Goal: Transaction & Acquisition: Purchase product/service

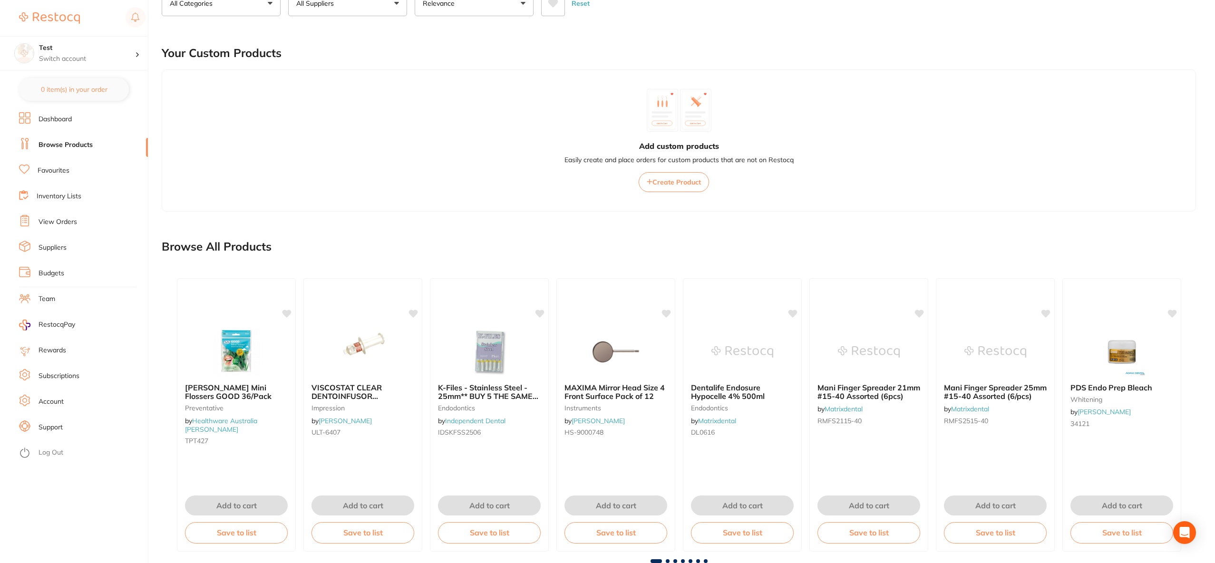
scroll to position [103, 0]
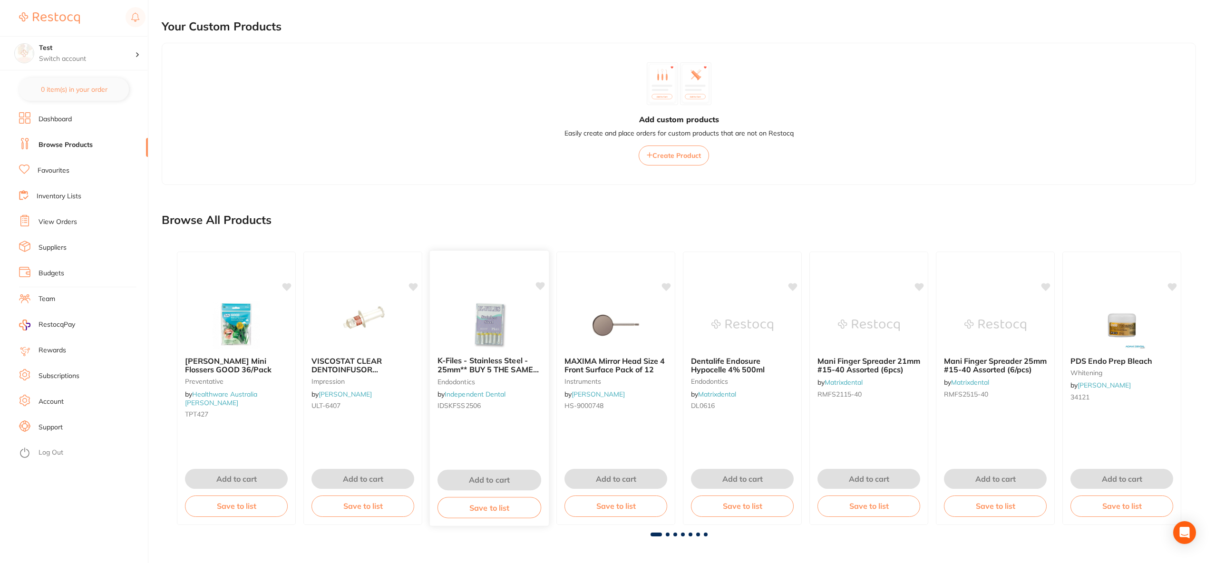
click at [477, 312] on img at bounding box center [489, 324] width 62 height 48
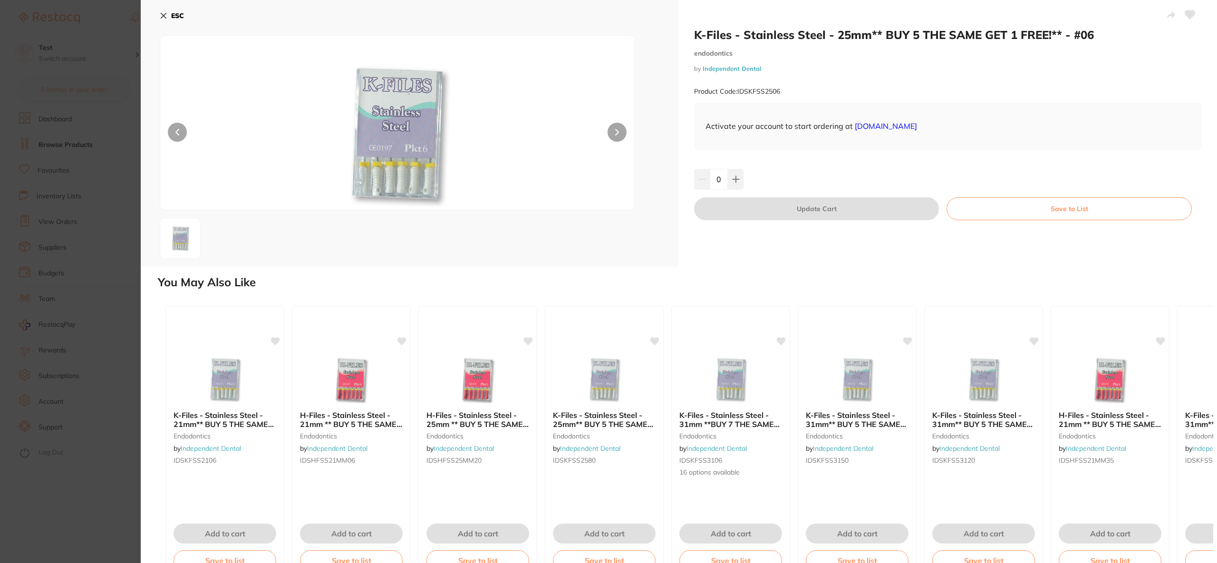
click at [610, 134] on button at bounding box center [617, 132] width 19 height 19
click at [601, 126] on div at bounding box center [397, 122] width 475 height 175
click at [625, 136] on div at bounding box center [397, 122] width 475 height 175
click at [607, 376] on img at bounding box center [604, 379] width 62 height 48
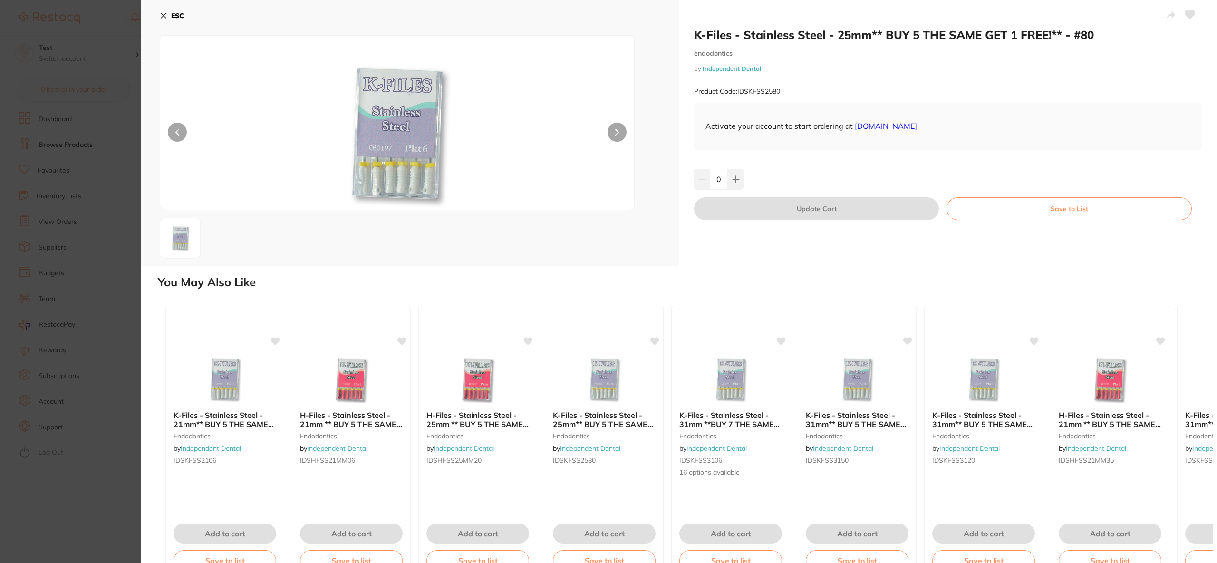
click at [188, 16] on div "ESC" at bounding box center [410, 22] width 500 height 28
click at [166, 17] on icon at bounding box center [164, 16] width 8 height 8
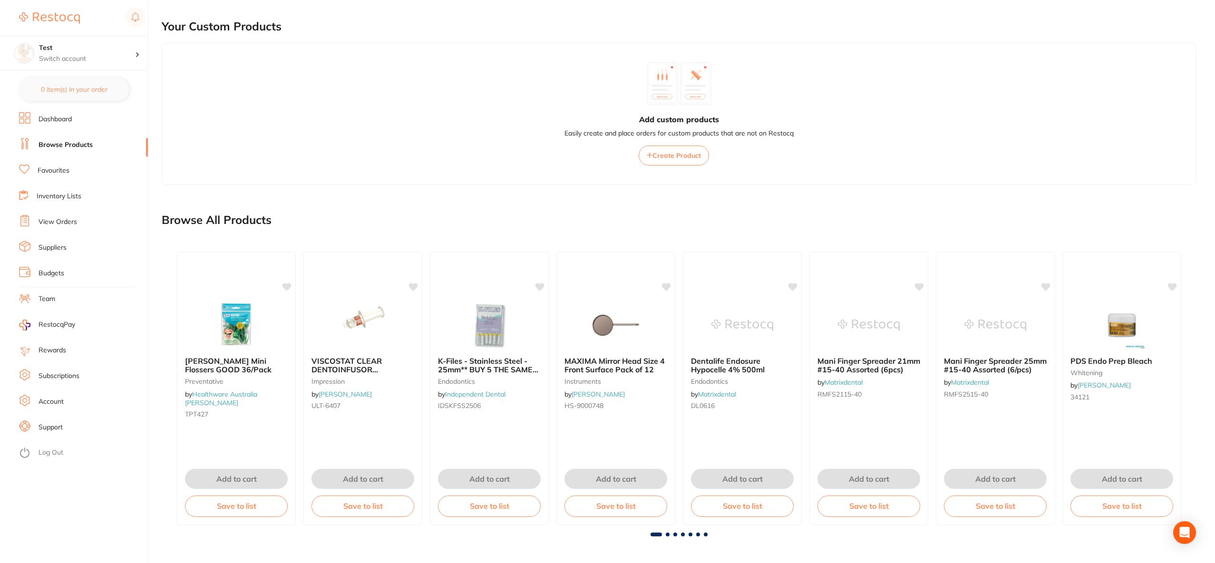
click at [666, 535] on span at bounding box center [668, 534] width 4 height 4
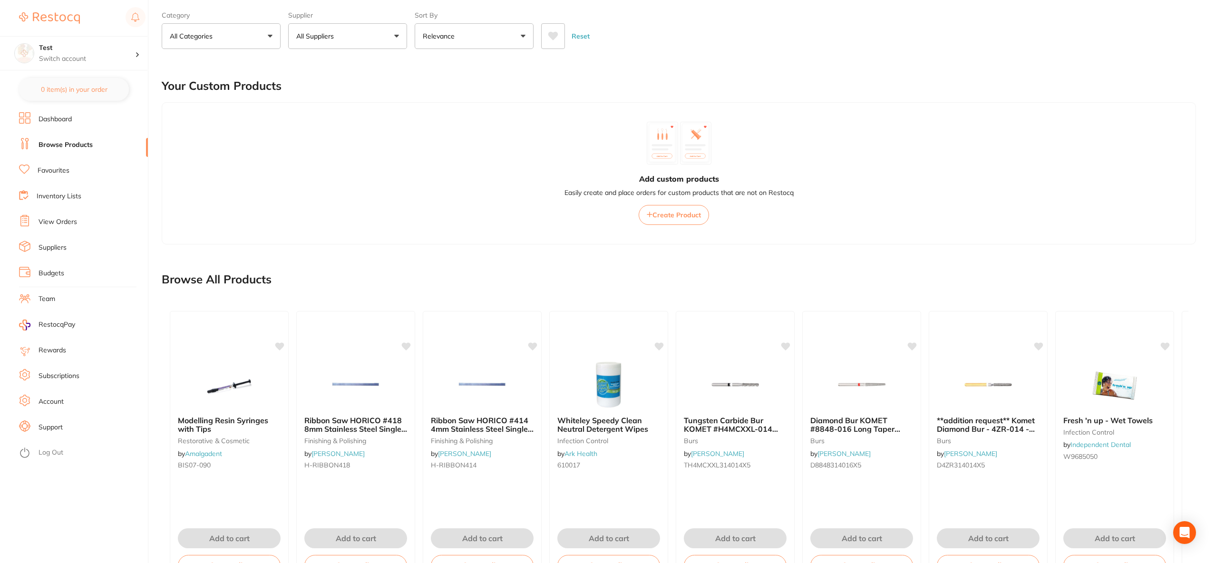
scroll to position [0, 0]
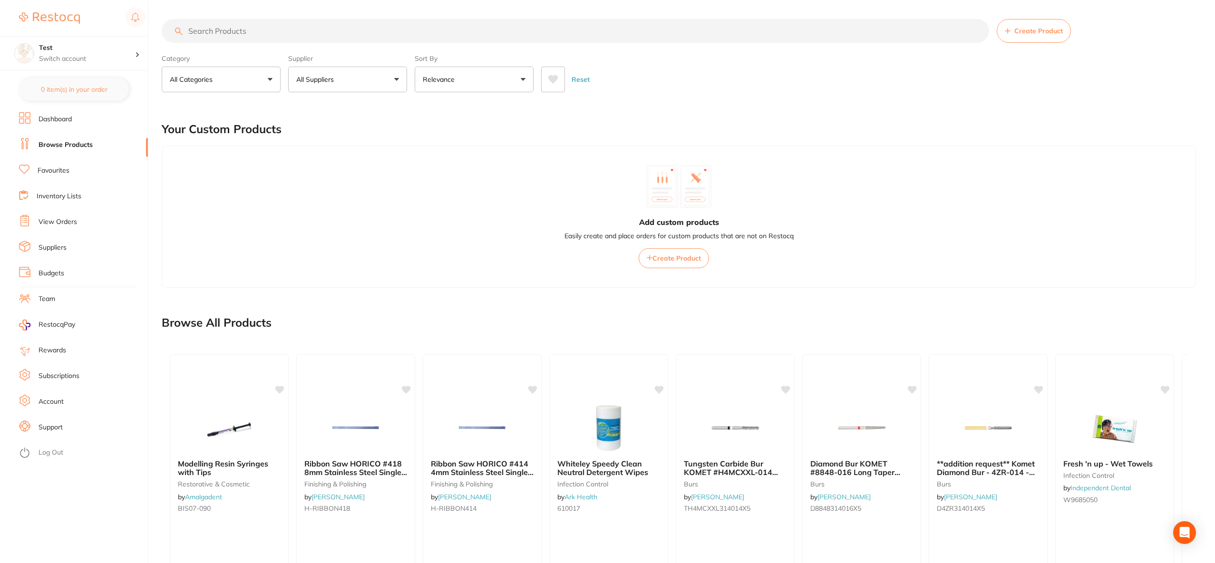
click at [248, 37] on input "search" at bounding box center [575, 31] width 827 height 24
type input "wipes"
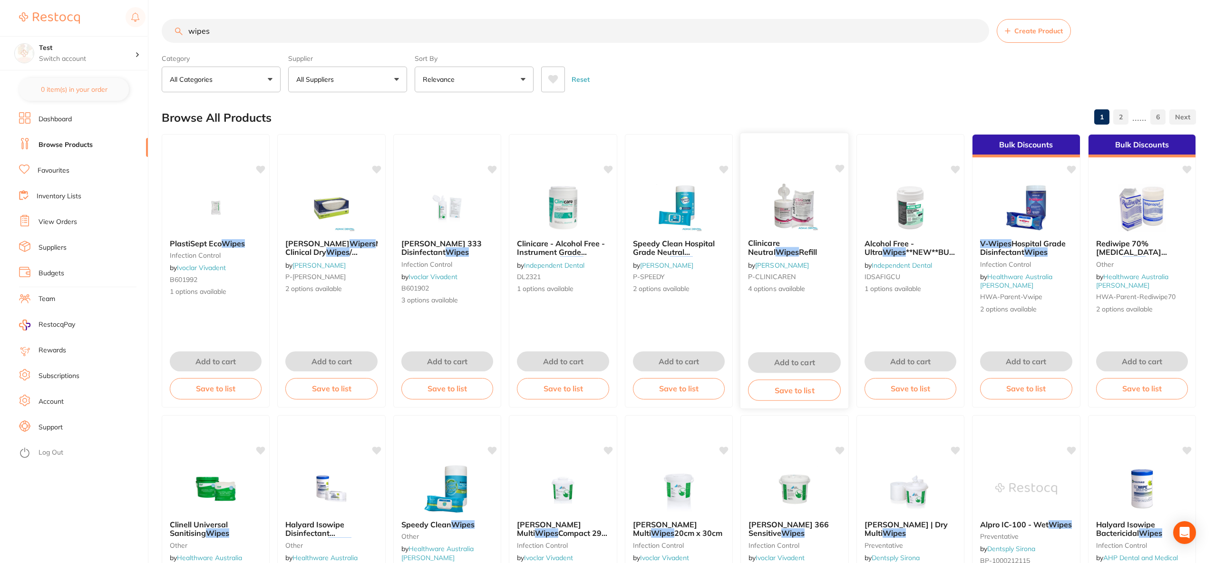
scroll to position [2, 0]
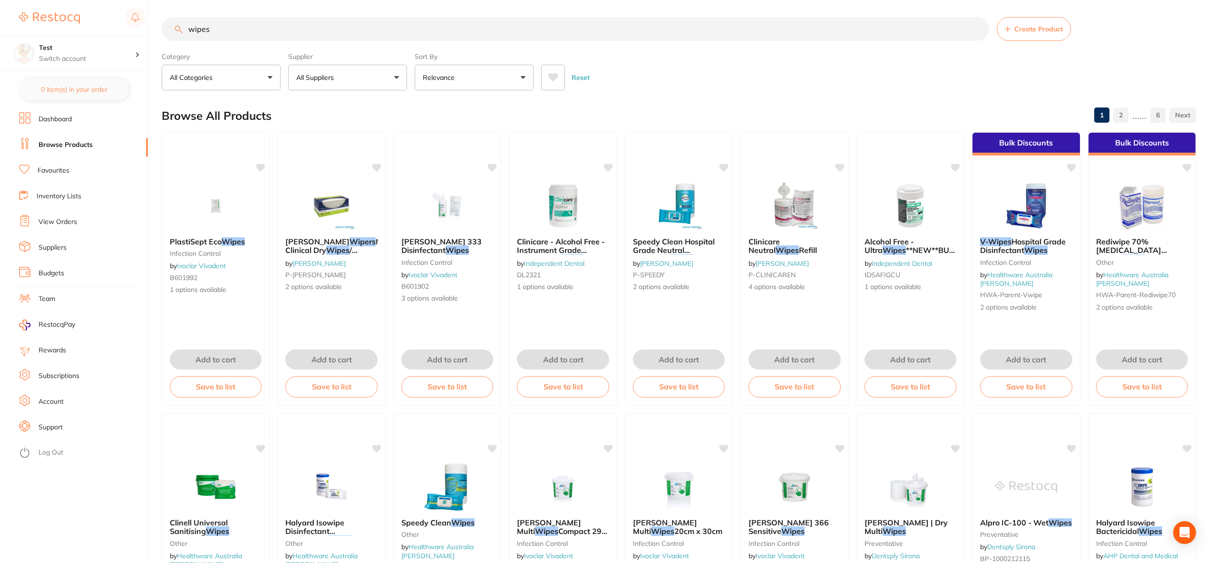
click at [71, 378] on link "Subscriptions" at bounding box center [59, 376] width 41 height 10
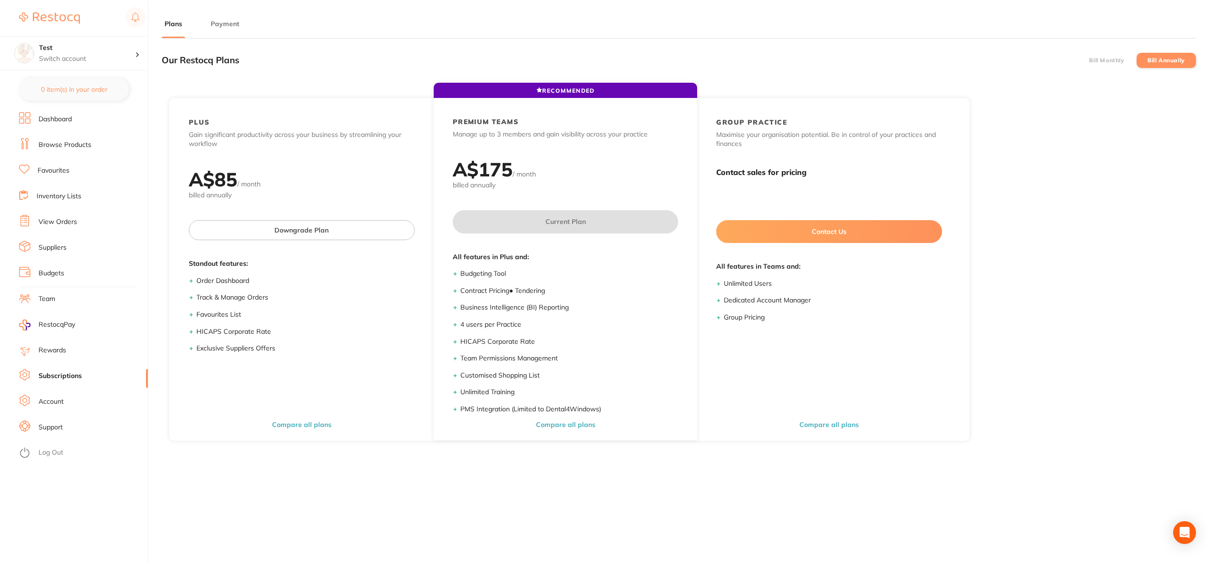
click at [1120, 61] on label "Bill Monthly" at bounding box center [1106, 60] width 35 height 7
click at [1089, 60] on input "Bill Monthly" at bounding box center [1089, 60] width 0 height 0
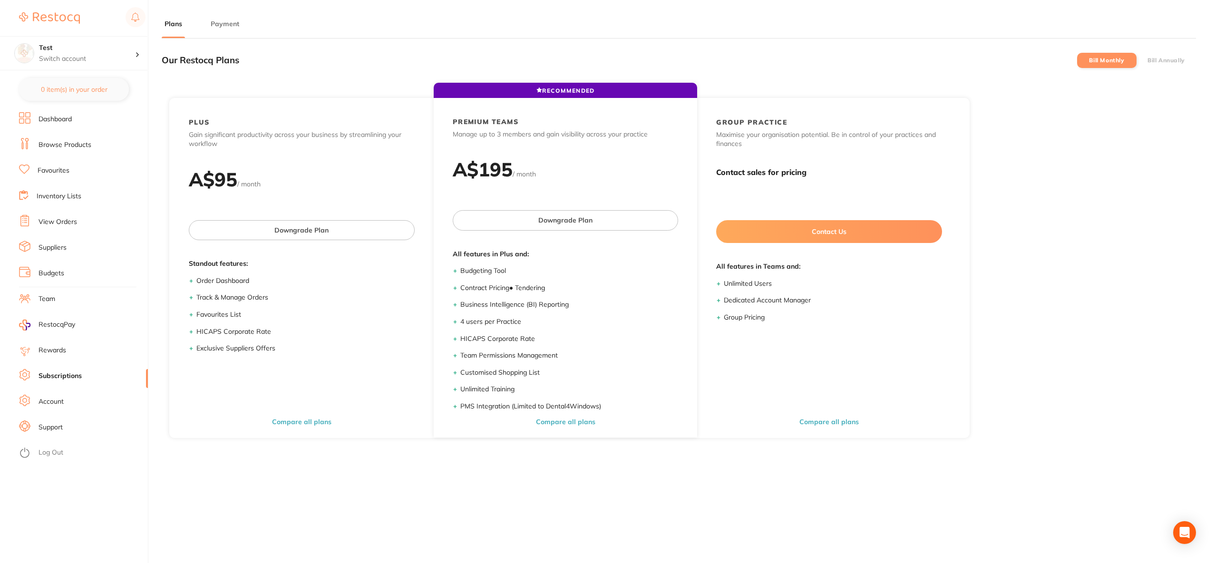
click at [1155, 60] on label "Bill Annually" at bounding box center [1166, 60] width 38 height 7
click at [1147, 60] on input "Bill Annually" at bounding box center [1147, 60] width 0 height 0
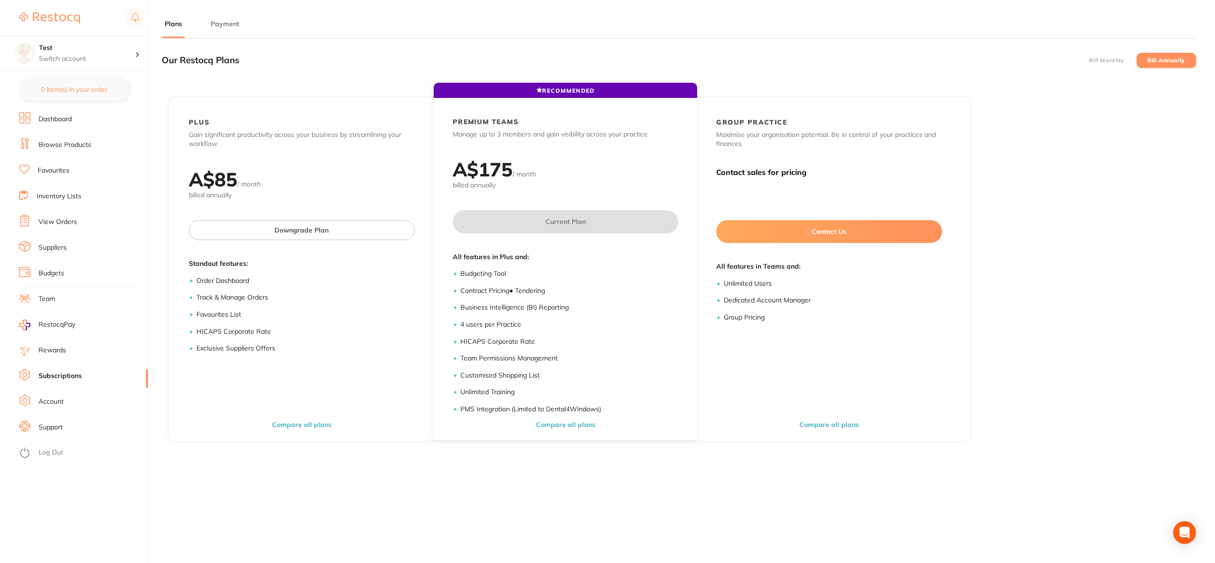
click at [1123, 64] on li "Bill Monthly" at bounding box center [1106, 60] width 59 height 15
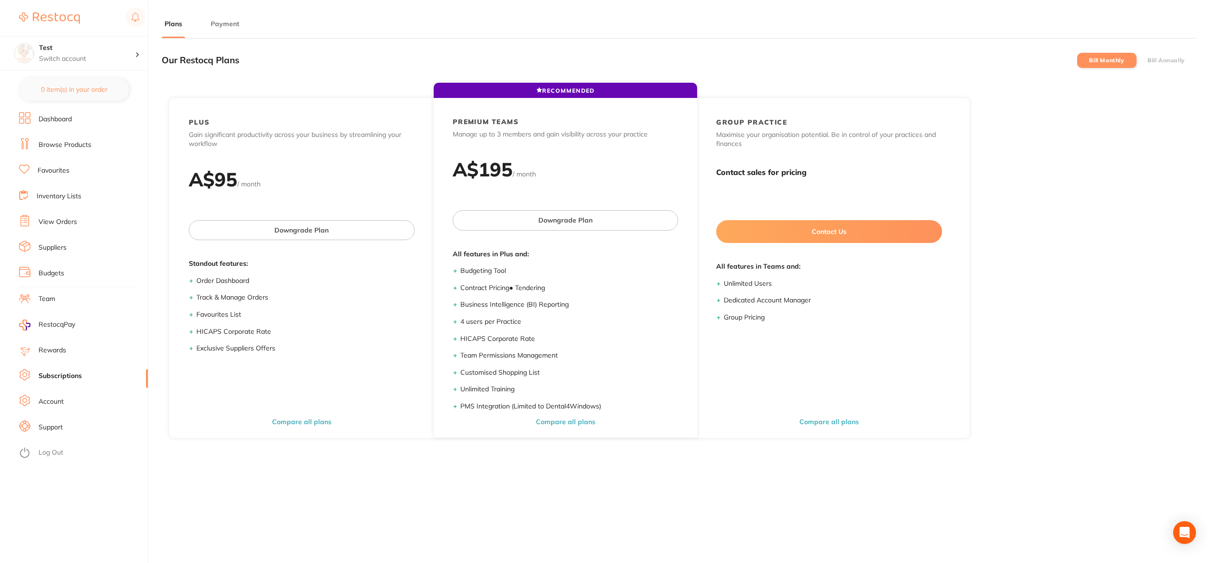
click at [1163, 63] on li "Bill Annually" at bounding box center [1165, 60] width 59 height 15
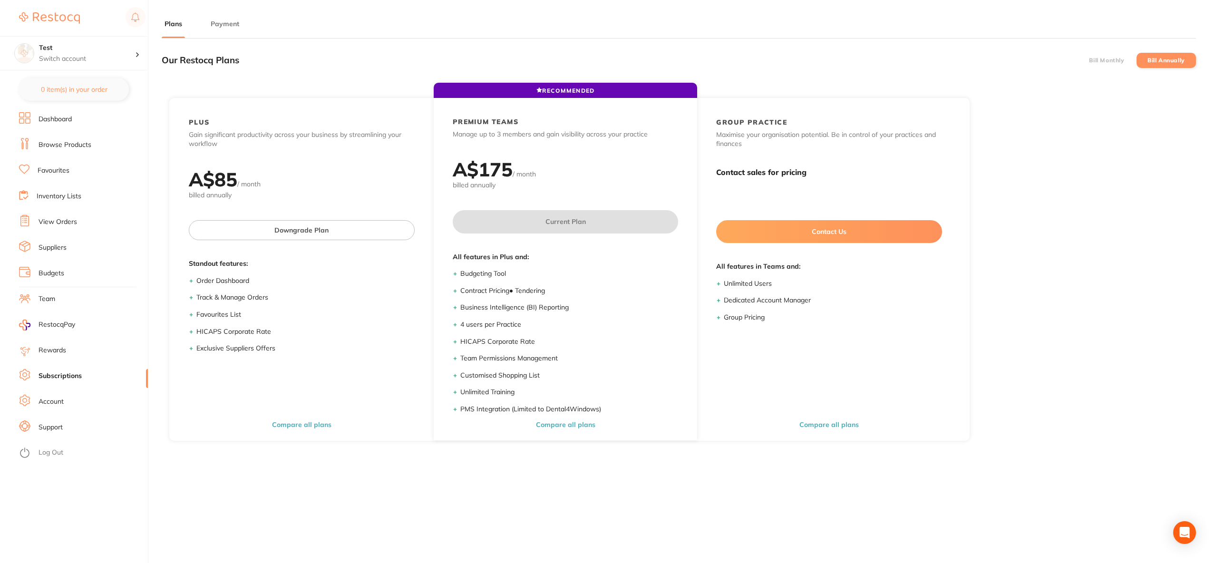
click at [1115, 62] on label "Bill Monthly" at bounding box center [1106, 60] width 35 height 7
click at [1089, 60] on input "Bill Monthly" at bounding box center [1089, 60] width 0 height 0
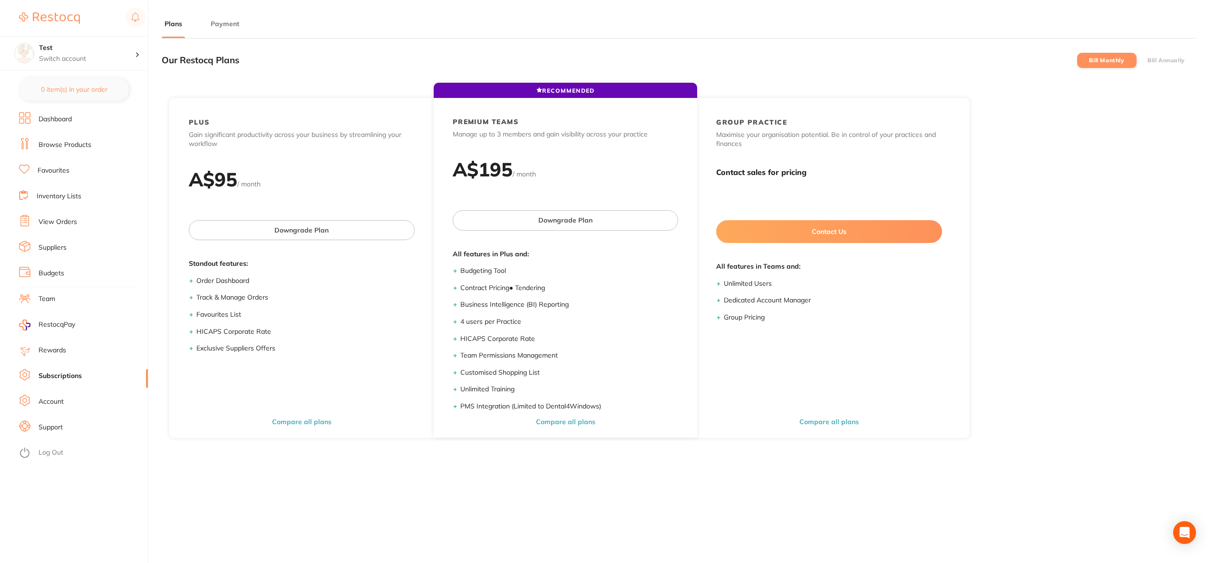
click at [63, 148] on link "Browse Products" at bounding box center [65, 145] width 53 height 10
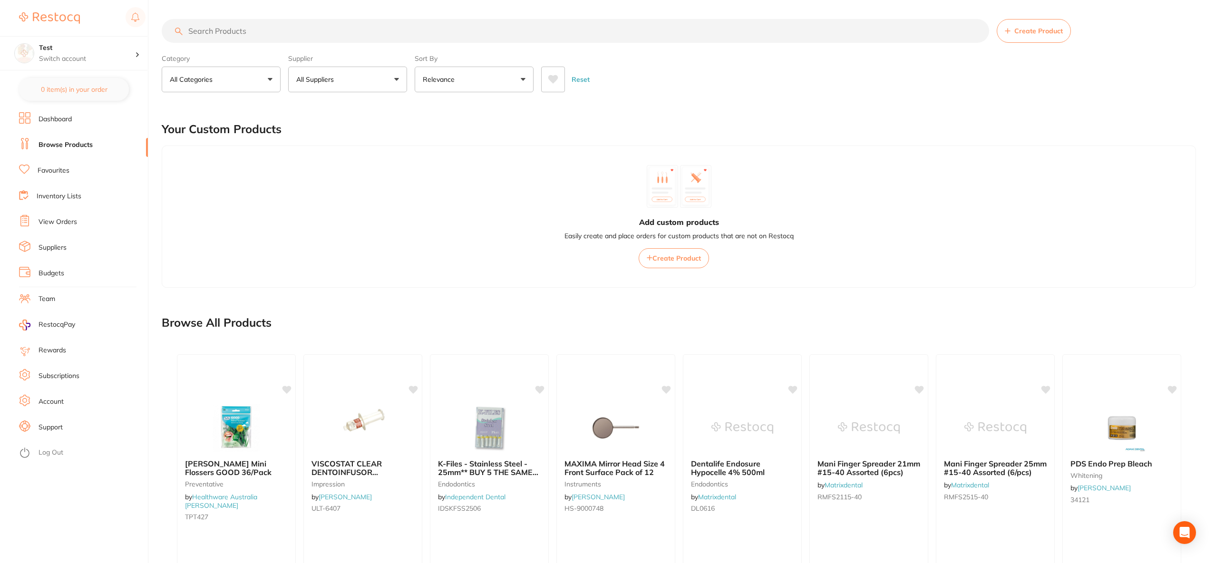
click at [303, 34] on input "search" at bounding box center [575, 31] width 827 height 24
type input "i"
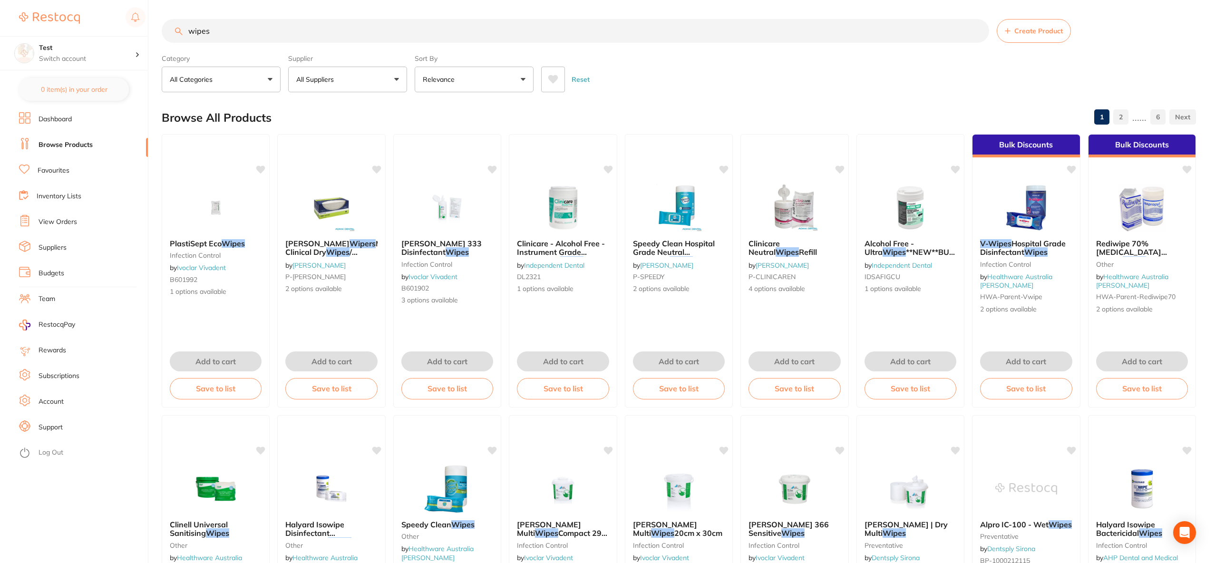
drag, startPoint x: 254, startPoint y: 33, endPoint x: 146, endPoint y: 23, distance: 108.4
click at [154, 23] on div "0 item(s) Test Switch account Test 0 item(s) in your order Dashboard Browse Pro…" at bounding box center [607, 281] width 1215 height 563
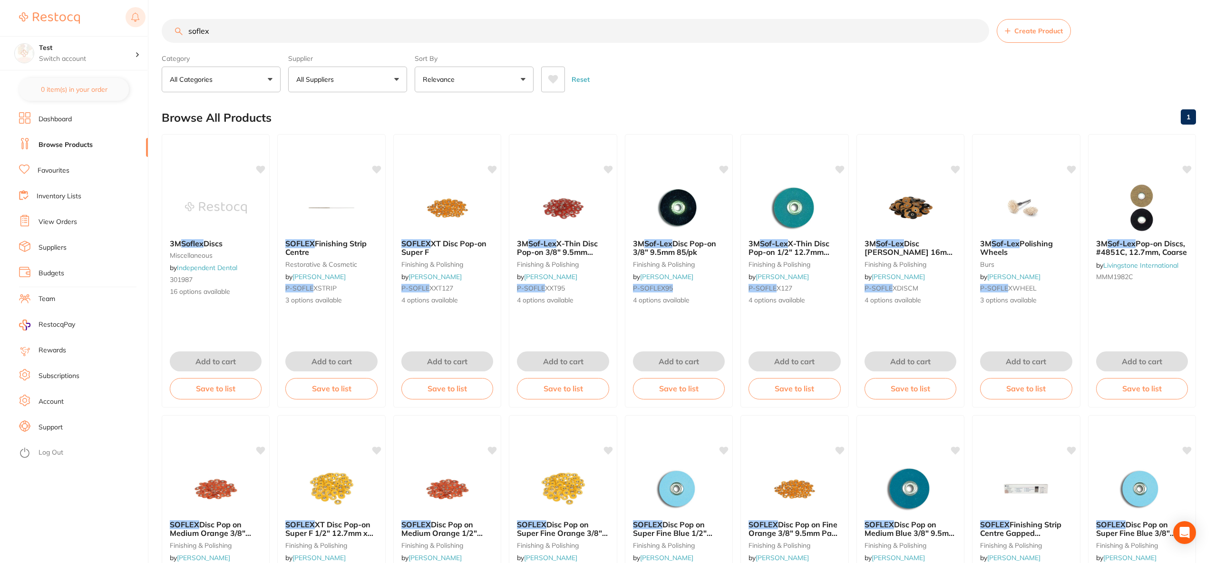
drag, startPoint x: 241, startPoint y: 36, endPoint x: 143, endPoint y: 25, distance: 98.1
click at [143, 25] on div "0 item(s) Test Switch account Test 0 item(s) in your order Dashboard Browse Pro…" at bounding box center [607, 281] width 1215 height 563
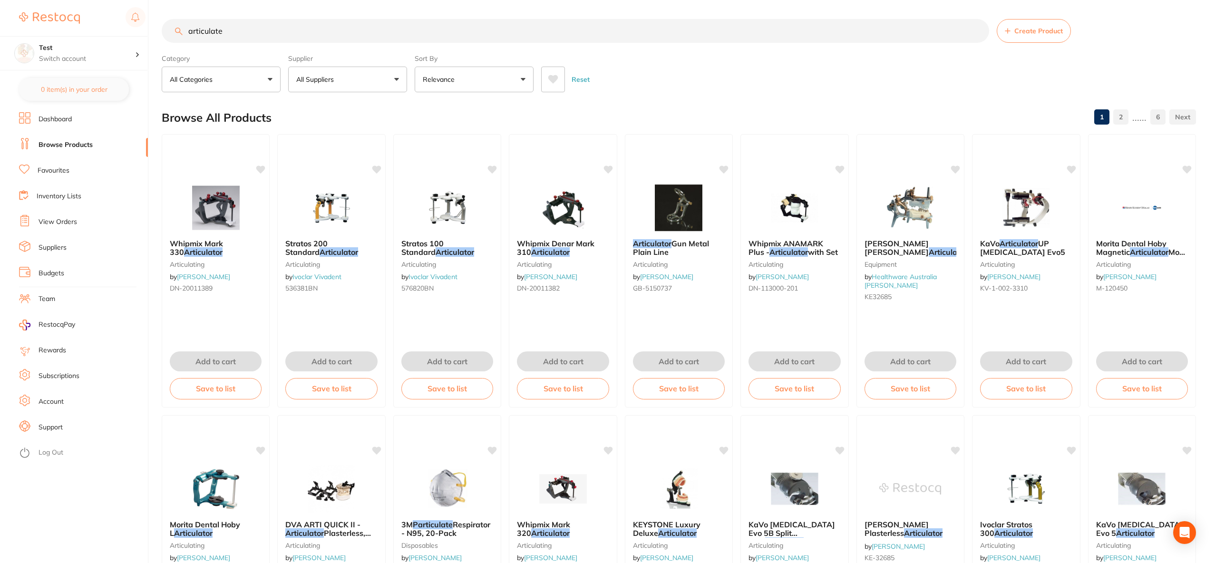
click at [209, 30] on input "articulate" at bounding box center [575, 31] width 827 height 24
type input "articulate"
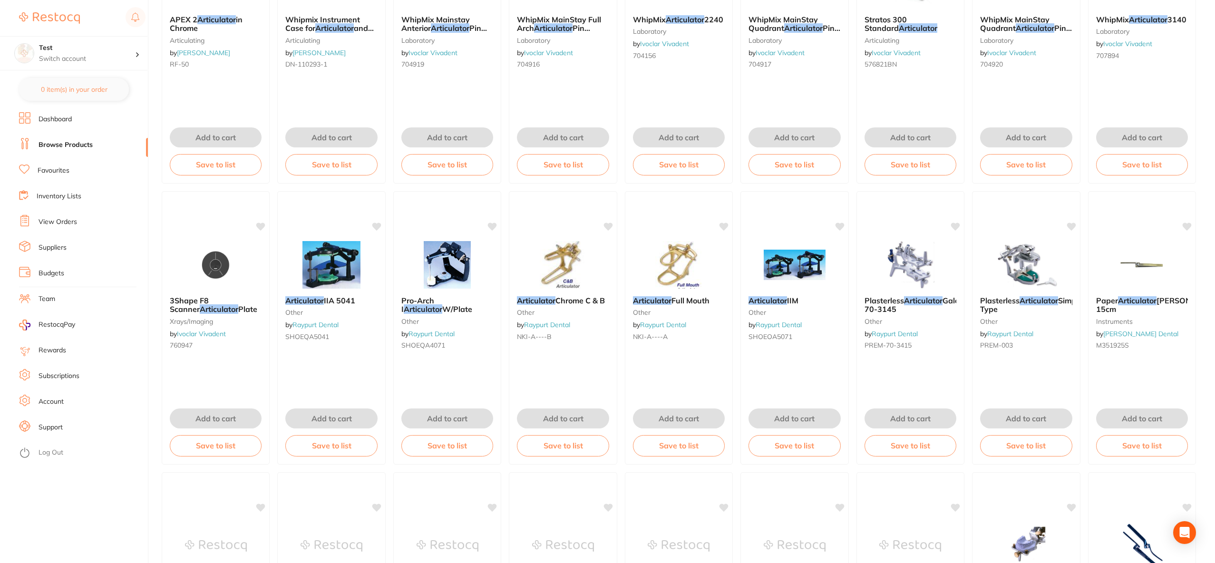
scroll to position [1250, 0]
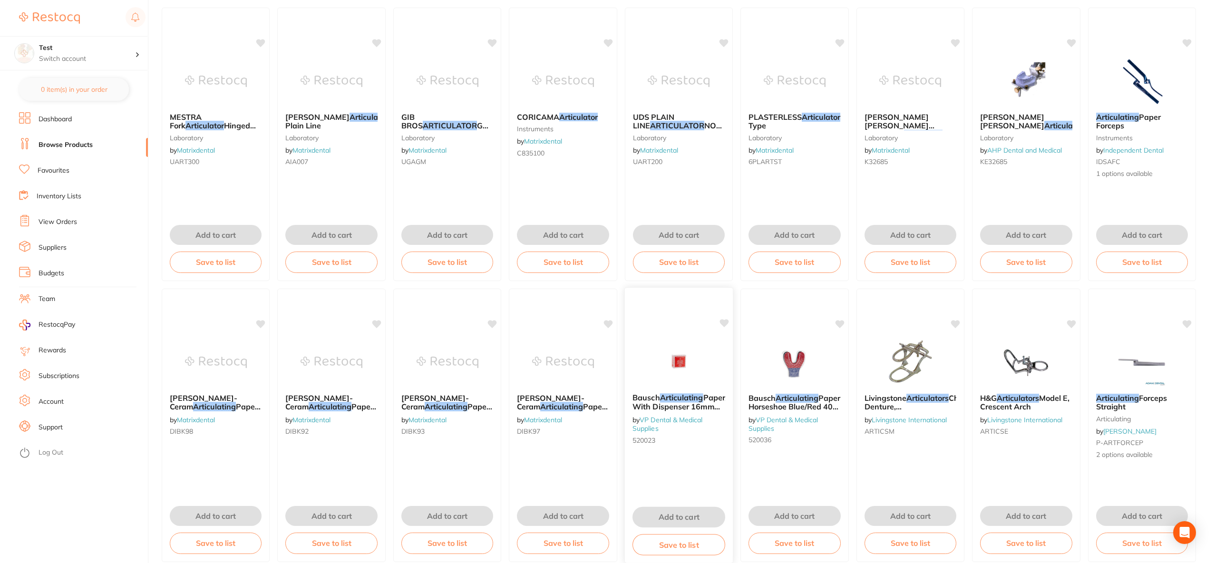
click at [675, 400] on em "Articulating" at bounding box center [680, 398] width 43 height 10
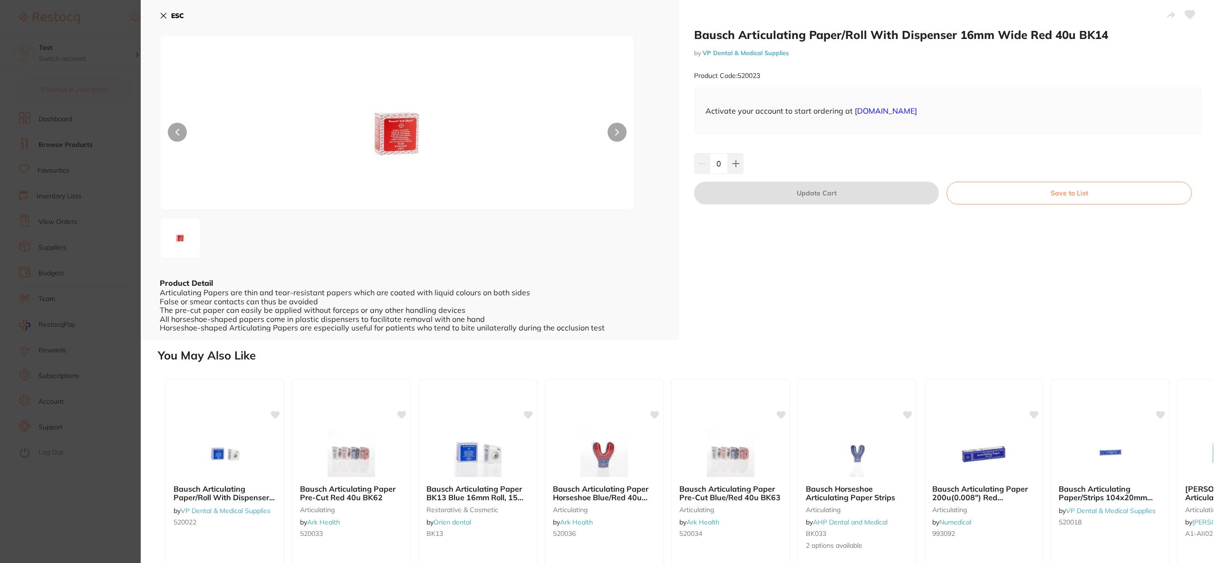
click at [761, 37] on h2 "Bausch Articulating Paper/Roll With Dispenser 16mm Wide Red 40u BK14" at bounding box center [948, 35] width 508 height 14
copy h2 "Articulating"
